Goal: Transaction & Acquisition: Download file/media

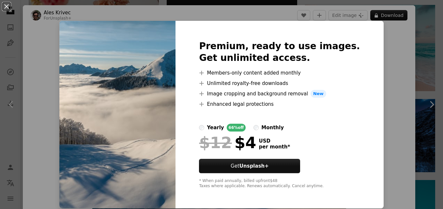
scroll to position [270, 0]
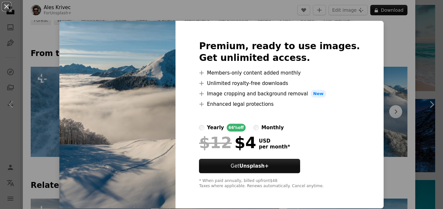
click at [373, 39] on div "An X shape Premium, ready to use images. Get unlimited access. A plus sign Memb…" at bounding box center [221, 104] width 443 height 209
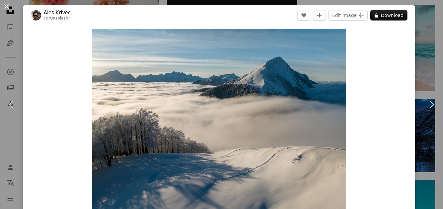
click at [5, 8] on button "An X shape" at bounding box center [7, 7] width 8 height 8
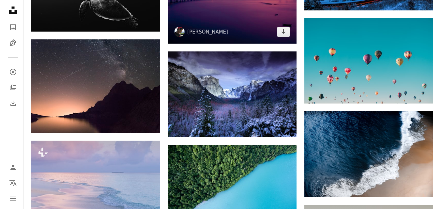
scroll to position [774, 0]
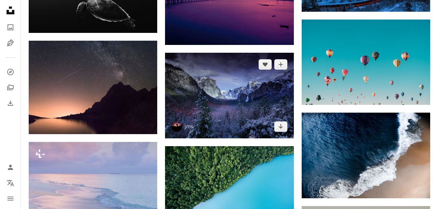
click at [217, 115] on img at bounding box center [229, 96] width 129 height 86
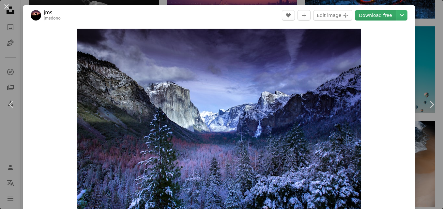
click at [377, 15] on link "Download free" at bounding box center [375, 15] width 41 height 10
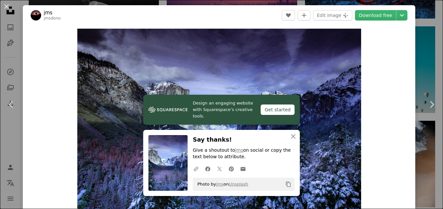
click at [373, 116] on div "Zoom in" at bounding box center [219, 123] width 392 height 196
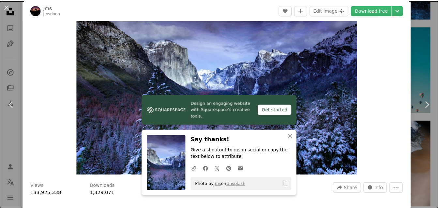
scroll to position [42, 0]
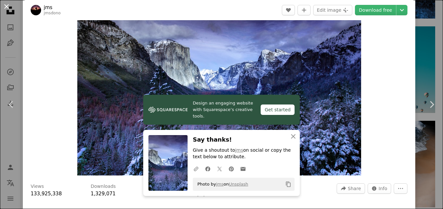
click at [7, 4] on button "An X shape" at bounding box center [7, 7] width 8 height 8
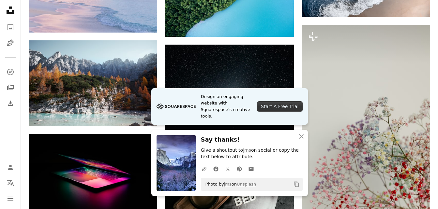
scroll to position [956, 0]
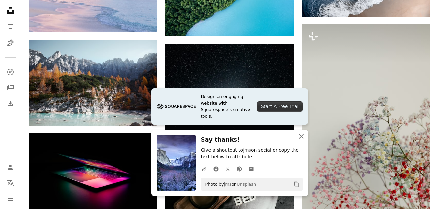
click at [300, 134] on icon "An X shape" at bounding box center [302, 137] width 8 height 8
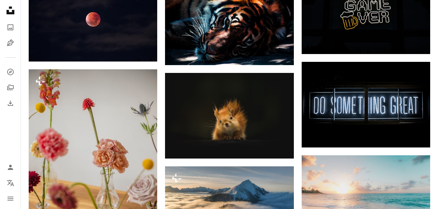
scroll to position [463, 0]
